Goal: Navigation & Orientation: Find specific page/section

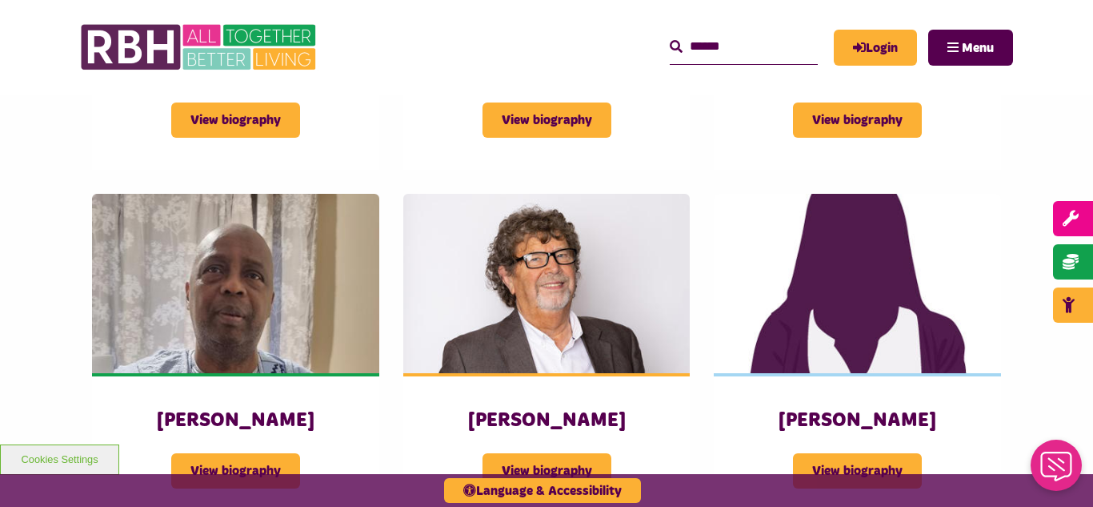
scroll to position [1825, 0]
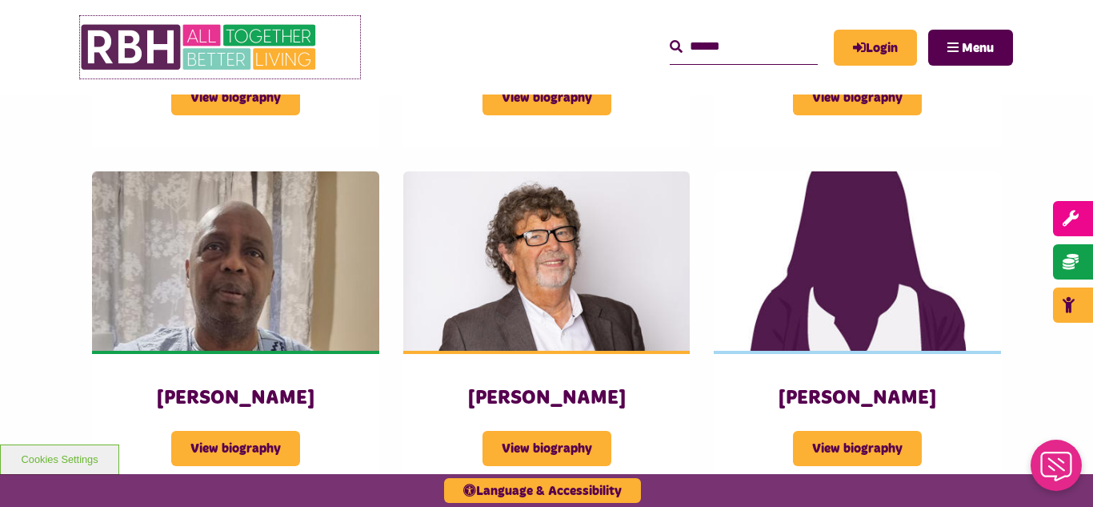
click at [180, 54] on img at bounding box center [200, 47] width 240 height 62
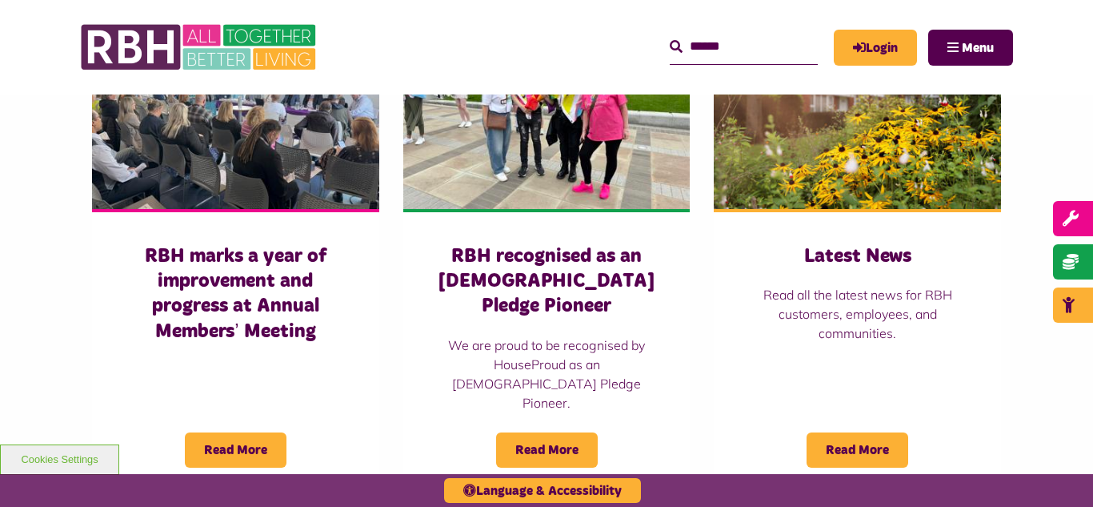
scroll to position [1153, 0]
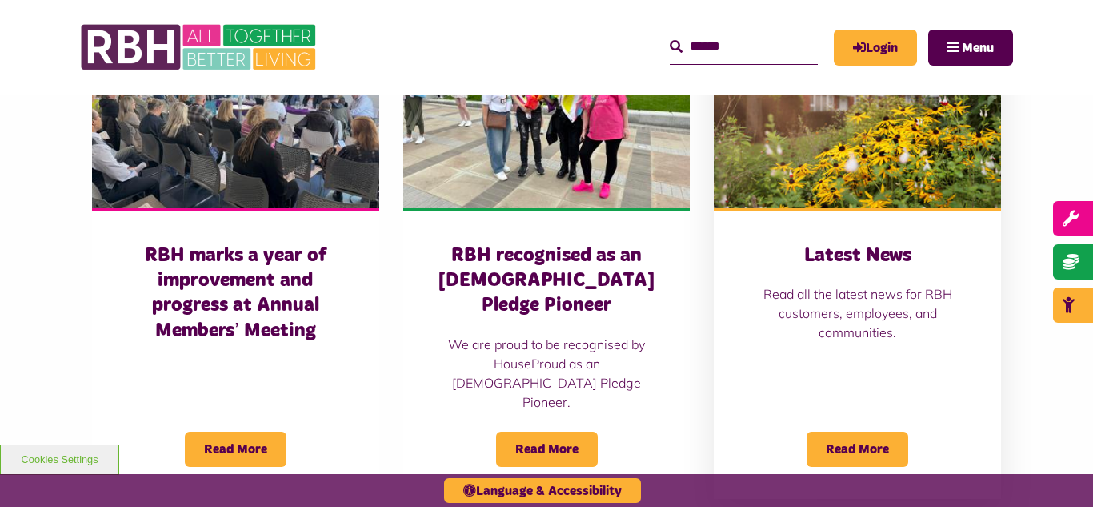
click at [851, 163] on img at bounding box center [857, 118] width 287 height 179
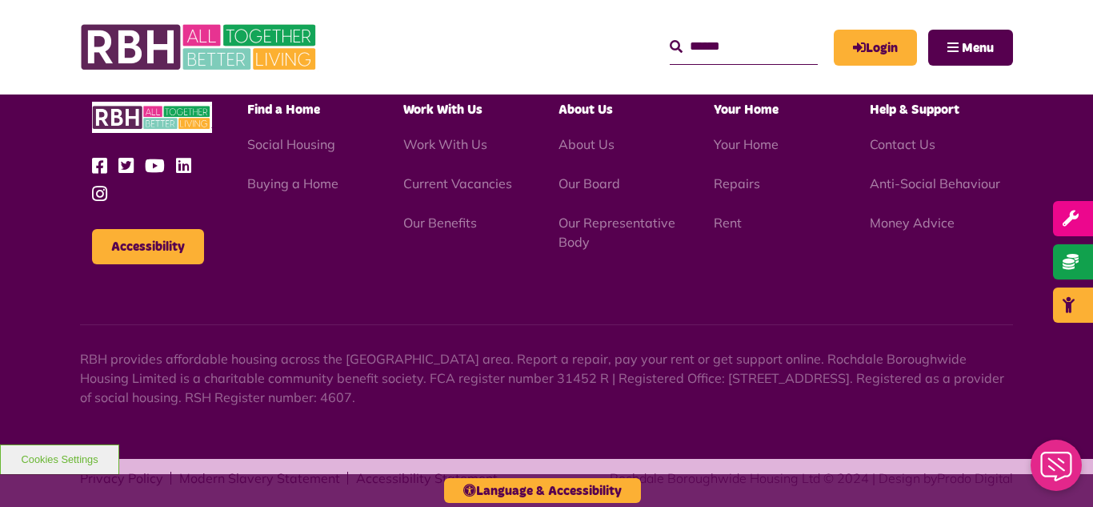
scroll to position [2273, 0]
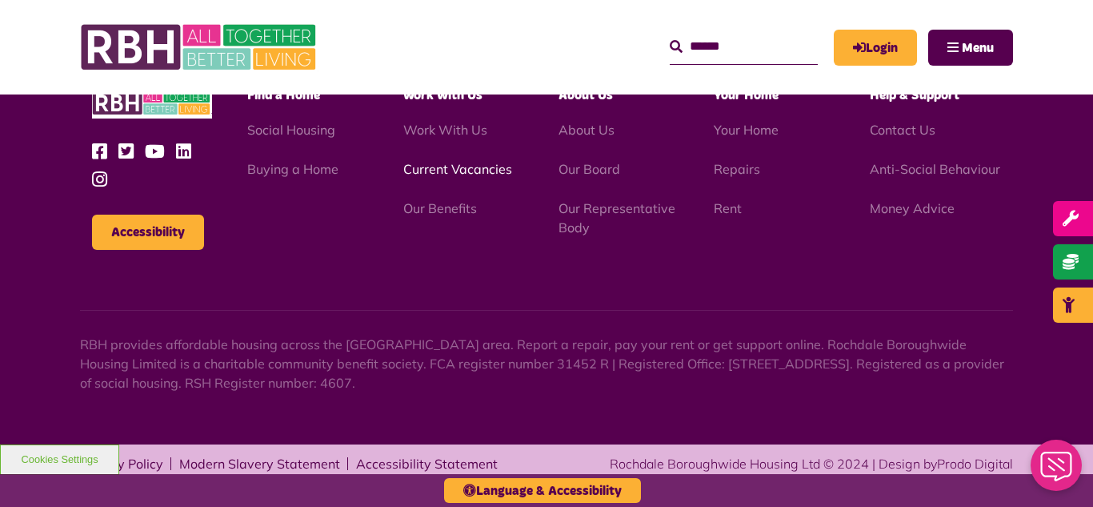
click at [420, 171] on link "Current Vacancies" at bounding box center [457, 169] width 109 height 16
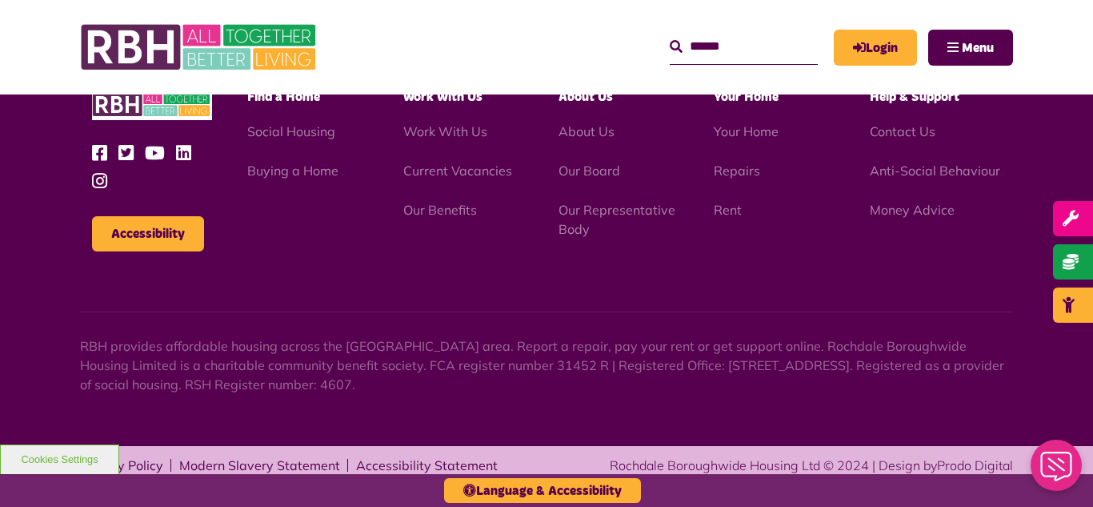
scroll to position [1881, 0]
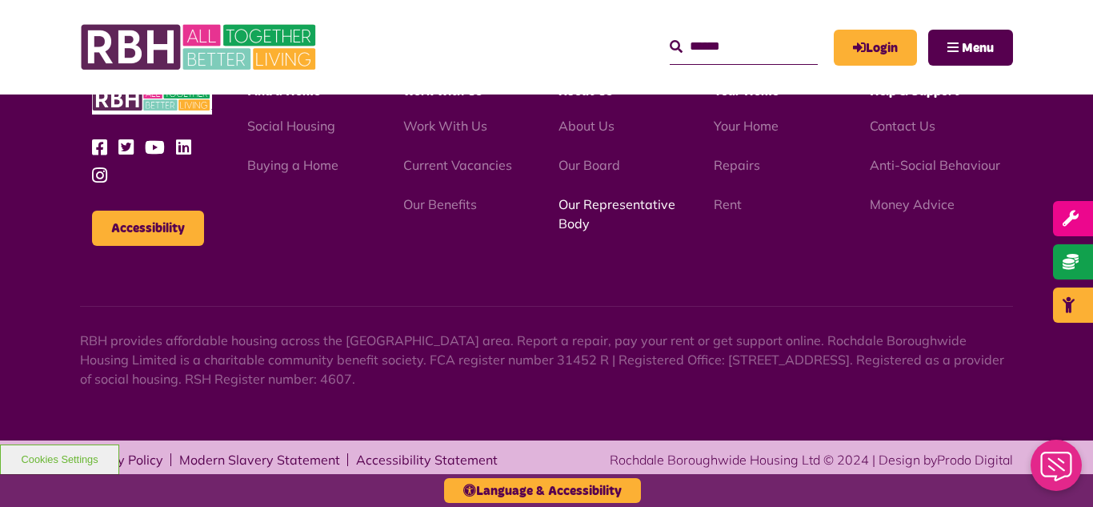
click at [601, 206] on link "Our Representative Body" at bounding box center [617, 213] width 117 height 35
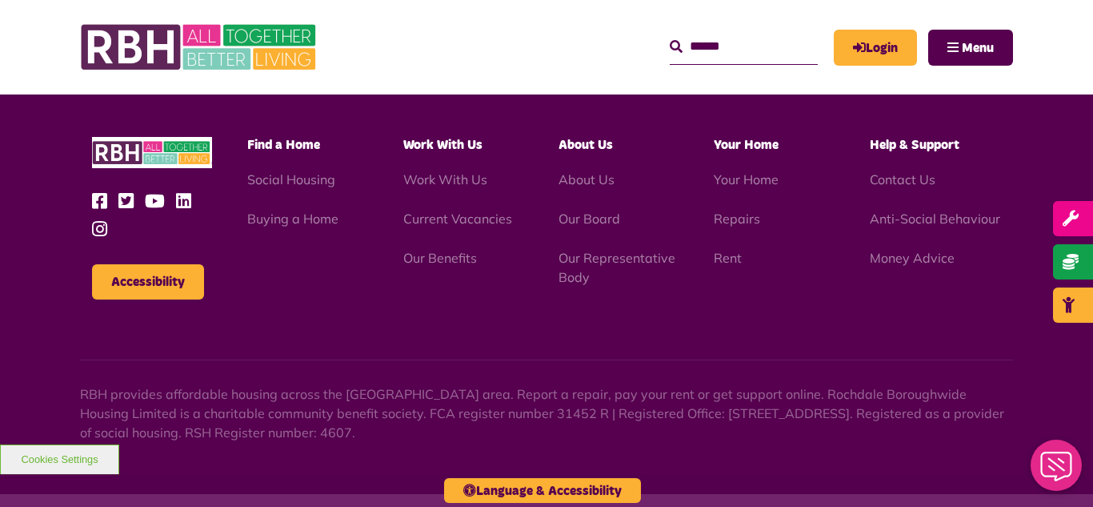
scroll to position [4647, 0]
